Goal: Communication & Community: Answer question/provide support

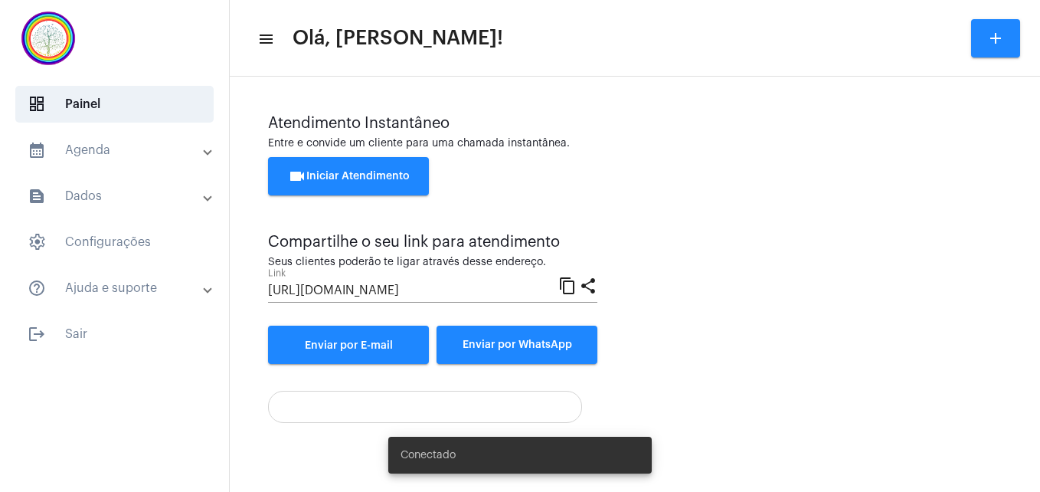
click at [350, 178] on span "videocam Iniciar Atendimento" at bounding box center [349, 176] width 122 height 11
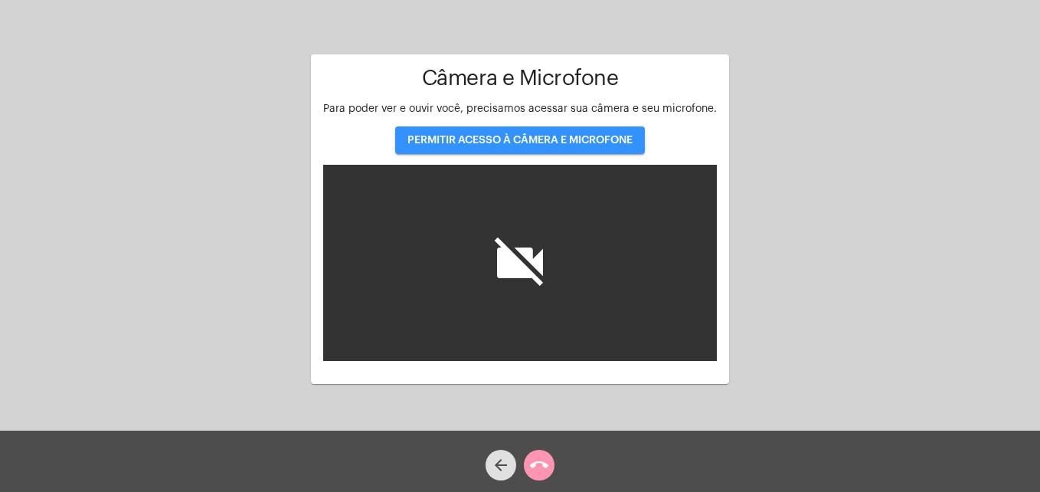
click at [467, 137] on span "PERMITIR ACESSO À CÂMERA E MICROFONE" at bounding box center [519, 140] width 225 height 11
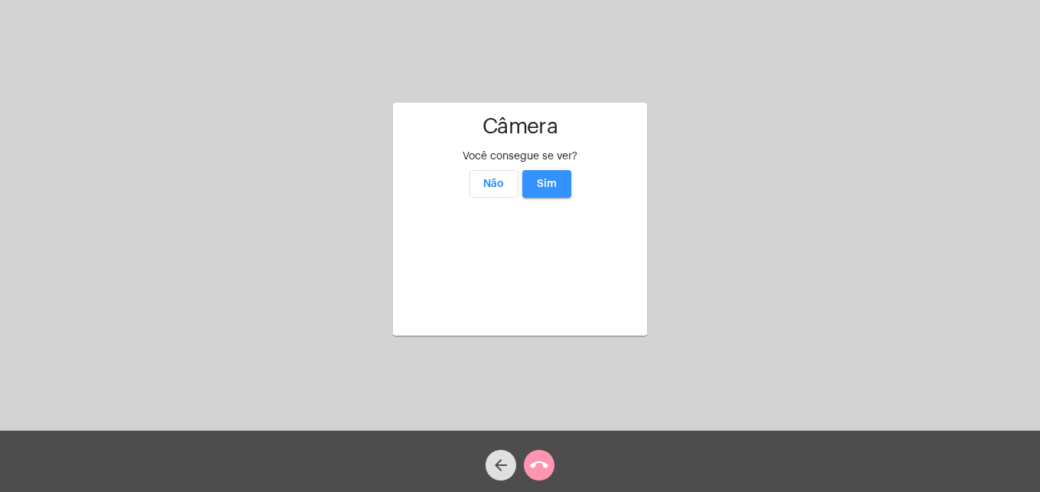
click at [544, 178] on span "Sim" at bounding box center [547, 183] width 20 height 11
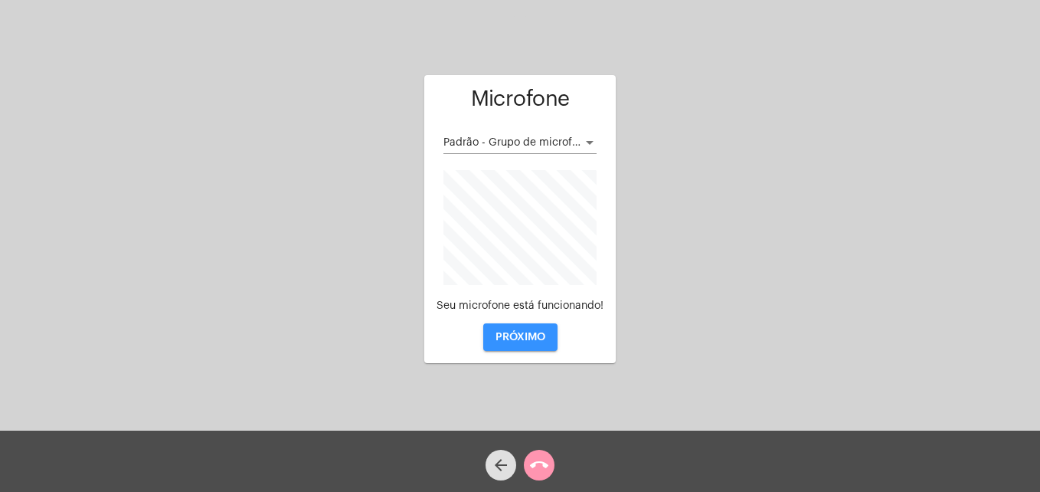
click at [530, 334] on span "PRÓXIMO" at bounding box center [520, 337] width 50 height 11
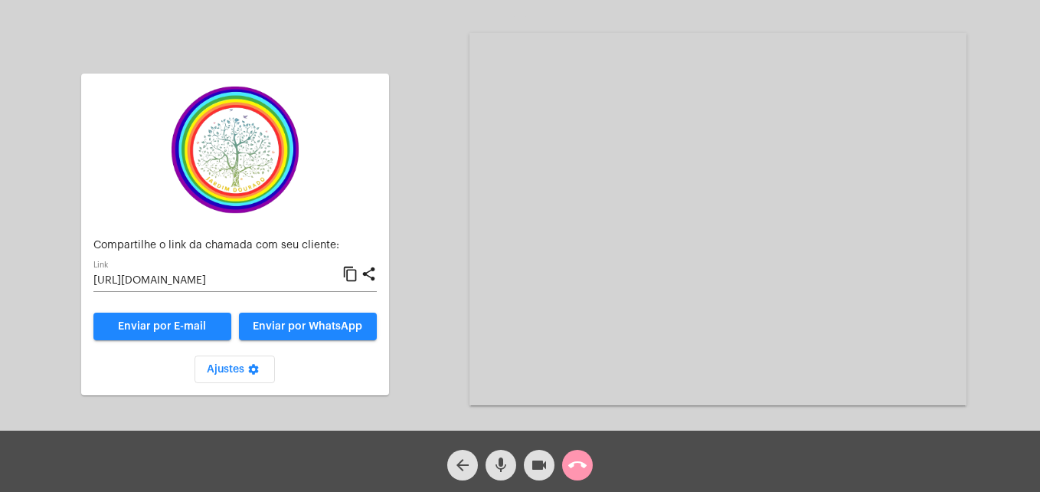
click at [347, 271] on mat-icon "content_copy" at bounding box center [350, 274] width 16 height 18
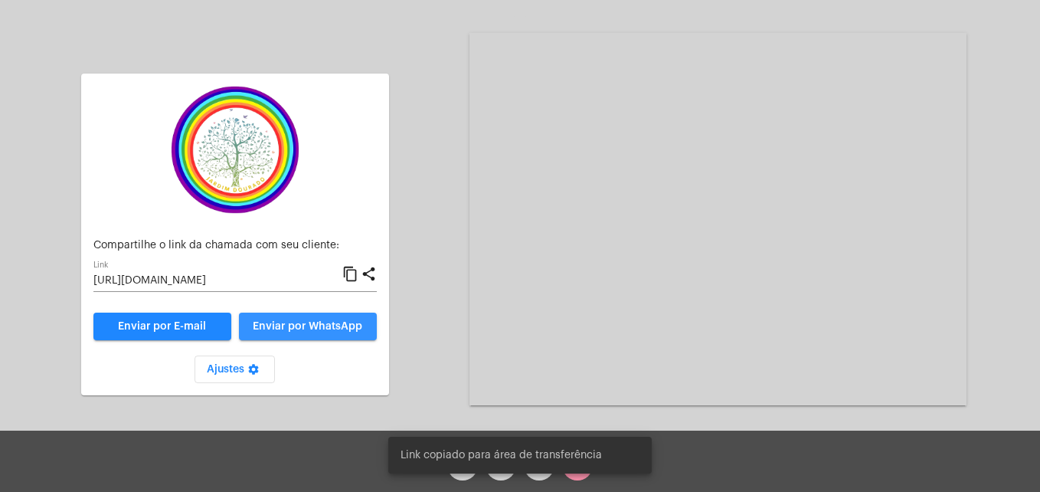
click at [336, 324] on span "Enviar por WhatsApp" at bounding box center [308, 326] width 110 height 11
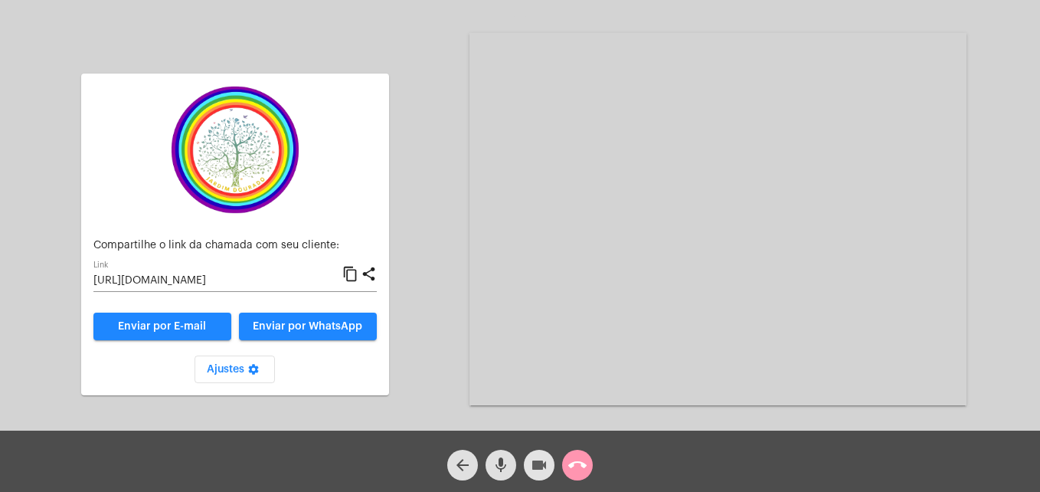
click at [540, 458] on mat-icon "videocam" at bounding box center [539, 465] width 18 height 18
click at [500, 465] on mat-icon "mic" at bounding box center [501, 465] width 18 height 18
click at [500, 465] on mat-icon "mic_off" at bounding box center [501, 465] width 18 height 18
click at [541, 465] on mat-icon "videocam_off" at bounding box center [539, 465] width 18 height 18
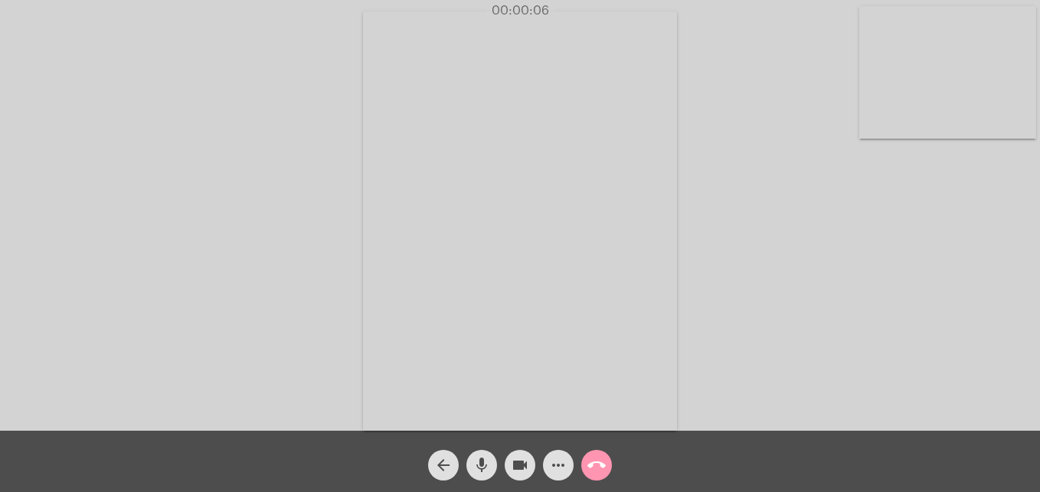
click at [879, 119] on video at bounding box center [947, 72] width 177 height 132
click at [443, 399] on video at bounding box center [659, 219] width 558 height 419
